Goal: Information Seeking & Learning: Learn about a topic

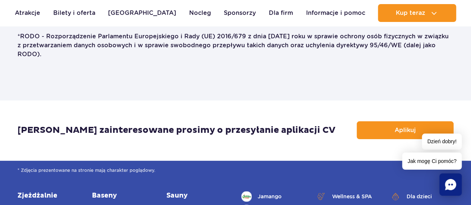
scroll to position [1439, 0]
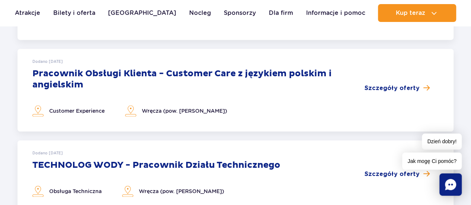
scroll to position [516, 0]
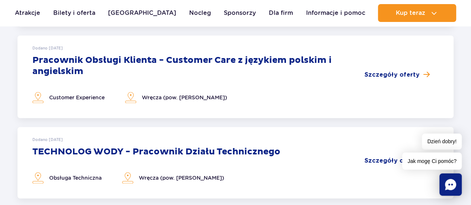
click at [255, 61] on h3 "Pracownik Obsługi Klienta - Customer Care z językiem polskim i angielskim" at bounding box center [198, 66] width 332 height 22
click at [401, 79] on span "Szczegóły oferty" at bounding box center [392, 74] width 55 height 9
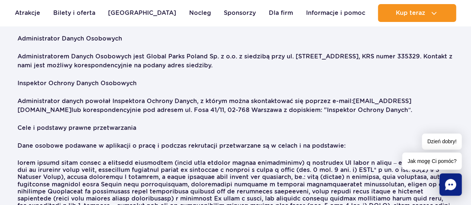
scroll to position [888, 0]
